Goal: Task Accomplishment & Management: Manage account settings

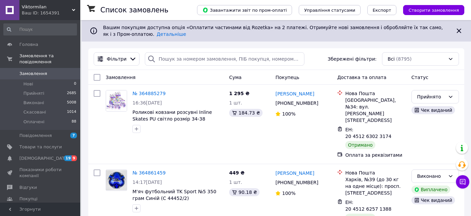
click at [46, 71] on span "Замовлення" at bounding box center [40, 74] width 43 height 6
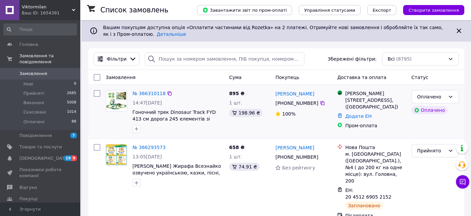
click at [143, 90] on div "№ 366310118" at bounding box center [149, 93] width 34 height 8
click at [158, 97] on div "№ 366310118" at bounding box center [149, 93] width 34 height 8
click at [156, 93] on link "№ 366310118" at bounding box center [149, 93] width 33 height 5
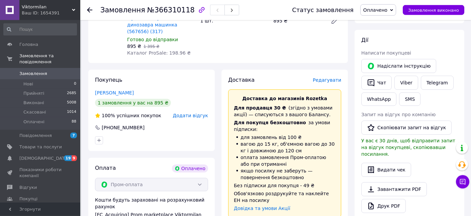
scroll to position [282, 0]
click at [331, 77] on span "Редагувати" at bounding box center [327, 79] width 28 height 5
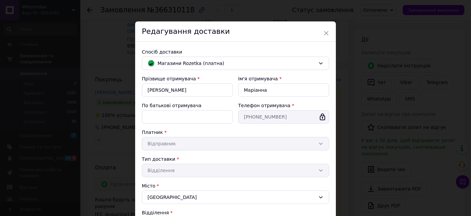
scroll to position [0, 0]
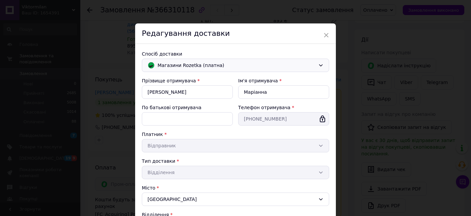
click at [199, 67] on span "Магазини Rozetka (платна)" at bounding box center [237, 65] width 158 height 7
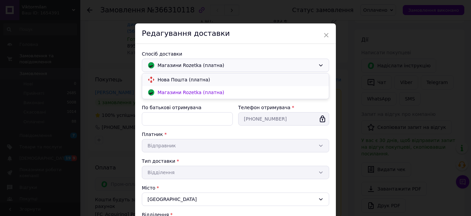
click at [187, 81] on span "Нова Пошта (платна)" at bounding box center [241, 79] width 166 height 7
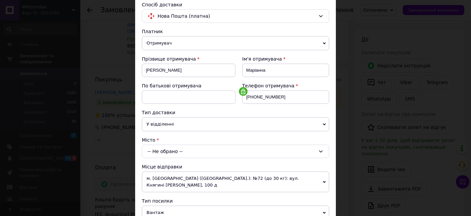
scroll to position [76, 0]
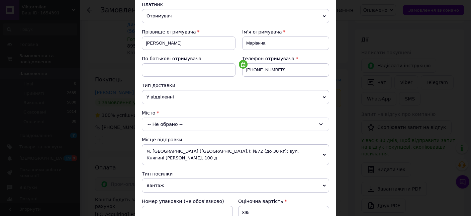
click at [174, 119] on div "-- Не обрано --" at bounding box center [235, 123] width 187 height 13
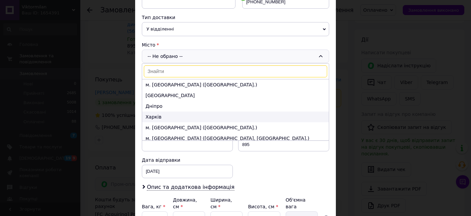
scroll to position [123, 0]
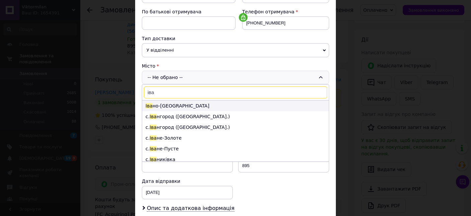
type input "іва"
click at [180, 104] on li "Іва но-Франківськ" at bounding box center [235, 105] width 187 height 11
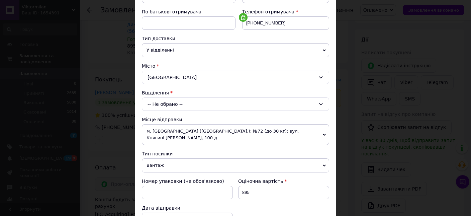
click at [169, 105] on div "-- Не обрано --" at bounding box center [235, 103] width 187 height 13
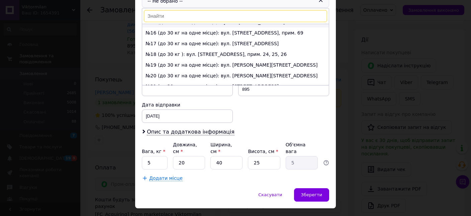
scroll to position [153, 0]
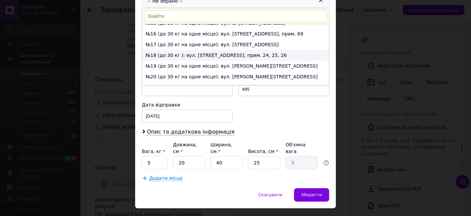
click at [185, 50] on li "№18 (до 30 кг ): вул. Пасічна, 15Б, прим. 24, 25, 26" at bounding box center [235, 55] width 187 height 11
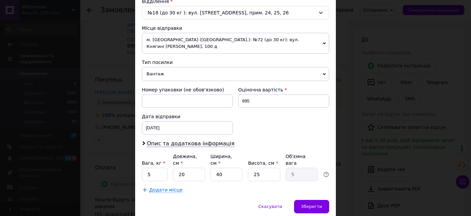
scroll to position [226, 0]
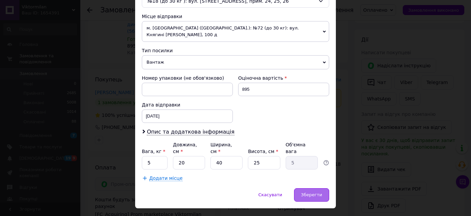
click at [313, 192] on span "Зберегти" at bounding box center [311, 194] width 21 height 5
